Goal: Task Accomplishment & Management: Use online tool/utility

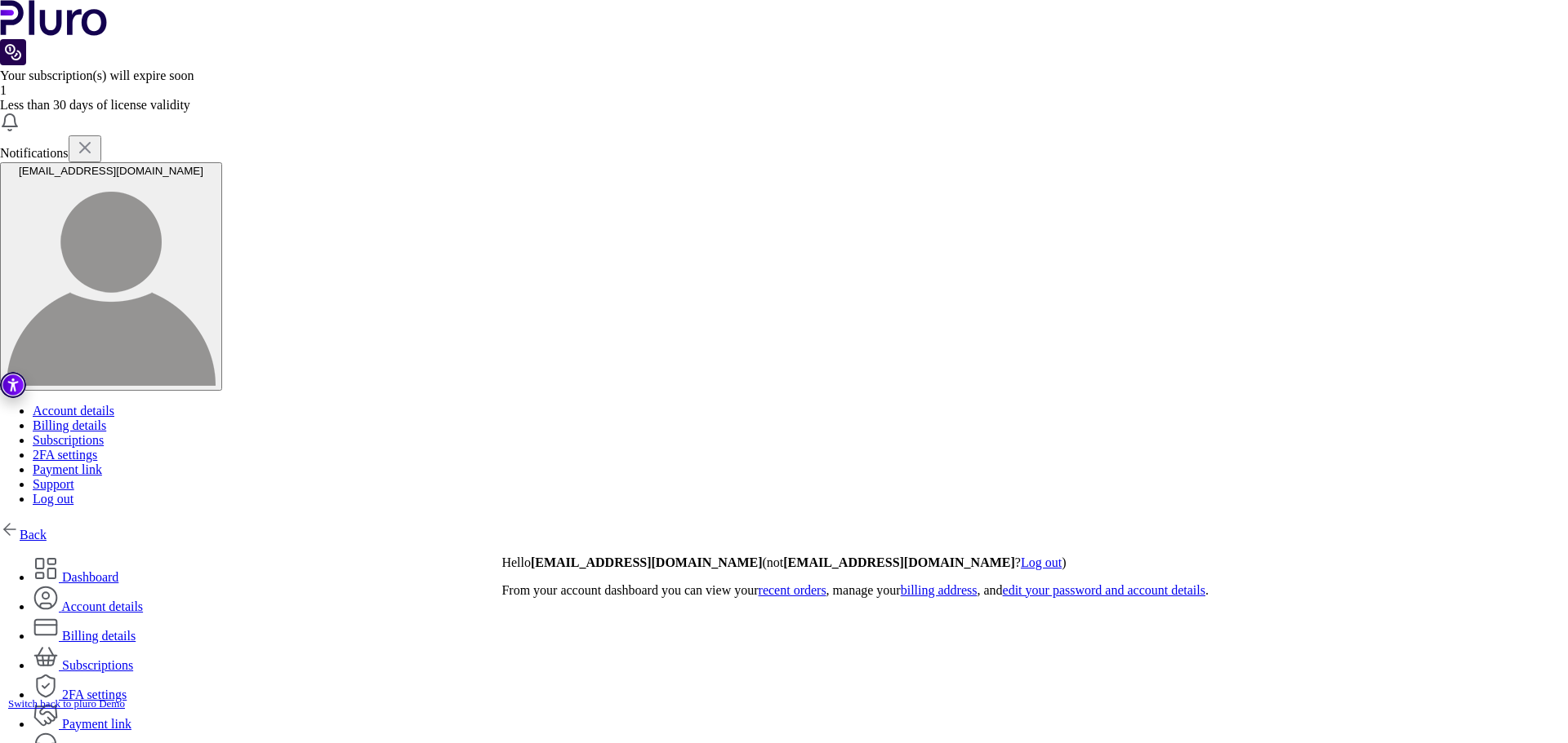
click at [47, 528] on link "Back" at bounding box center [23, 534] width 47 height 14
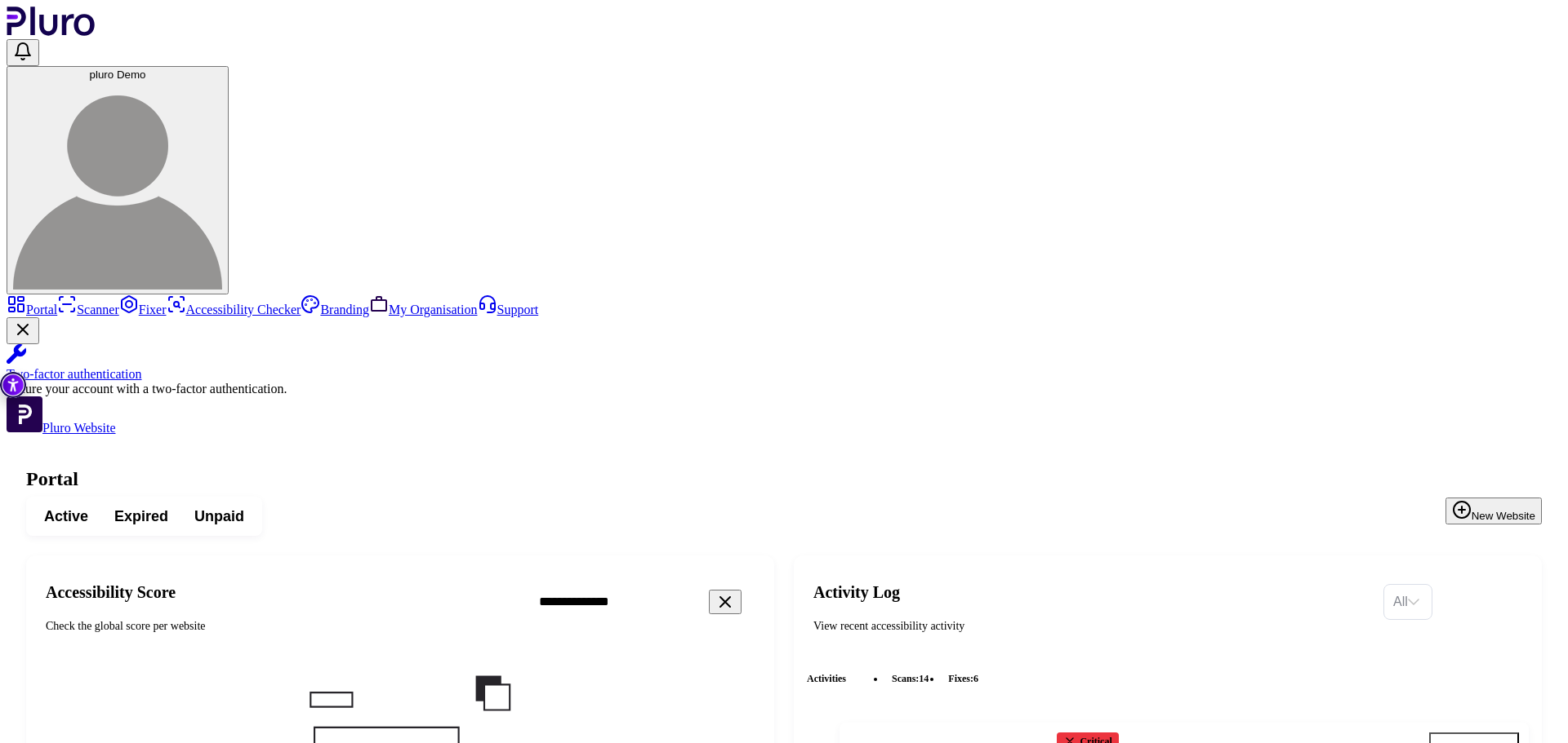
click at [735, 592] on icon "Clear search field" at bounding box center [725, 602] width 20 height 20
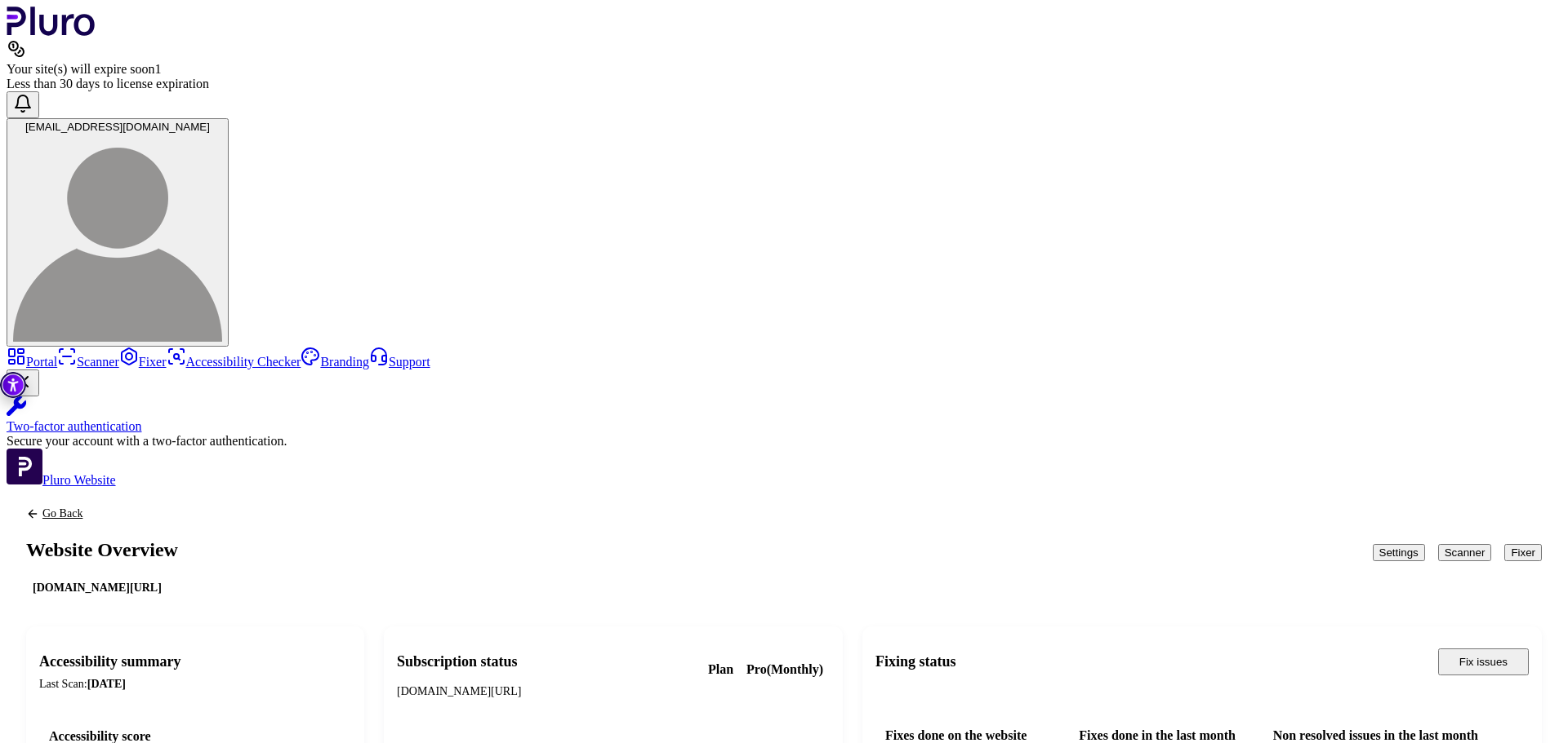
click at [1438, 544] on button "Scanner" at bounding box center [1465, 553] width 54 height 17
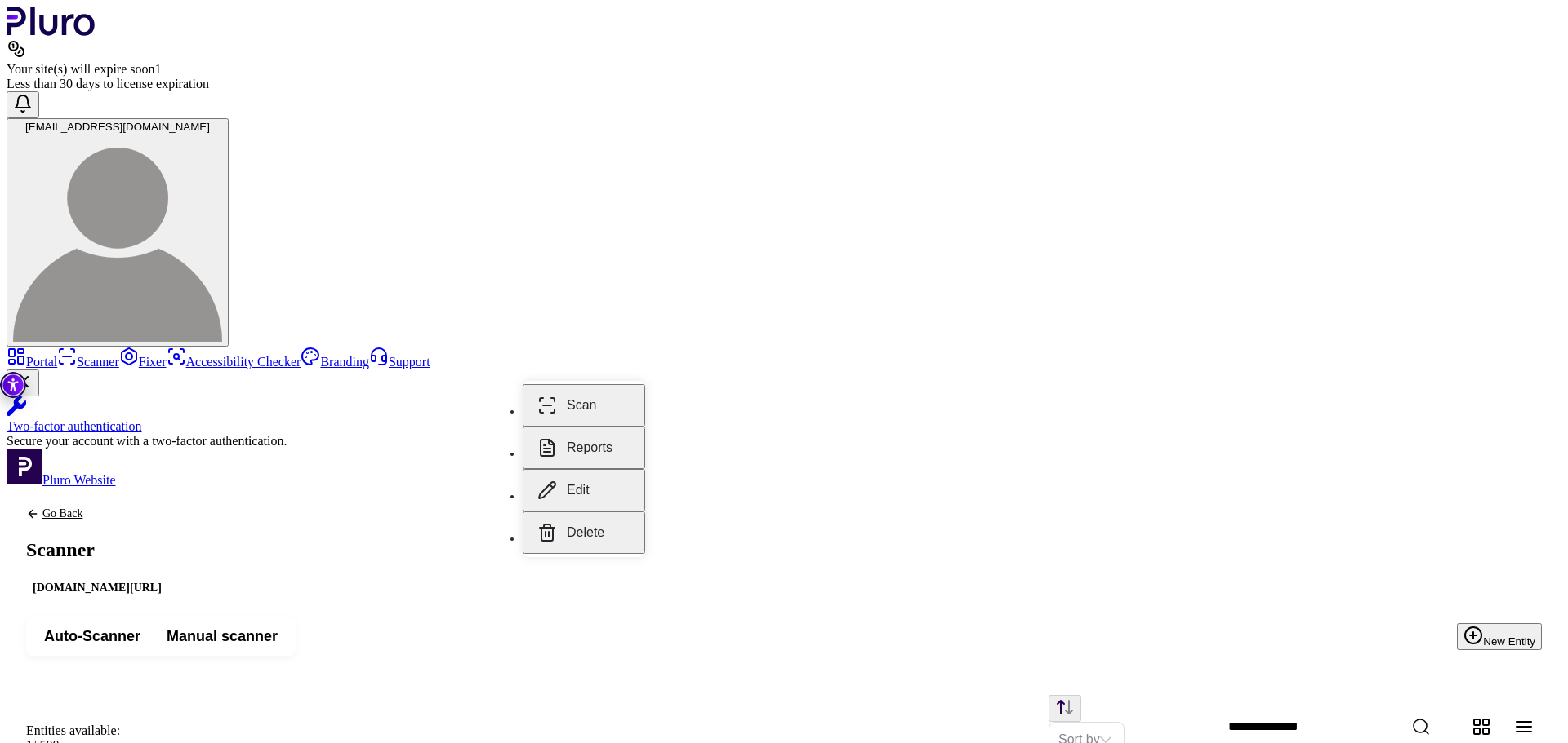
click at [608, 434] on button "Reports" at bounding box center [584, 448] width 123 height 42
